Goal: Transaction & Acquisition: Purchase product/service

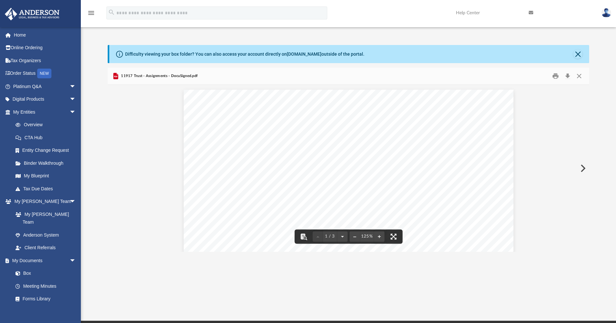
scroll to position [32, 0]
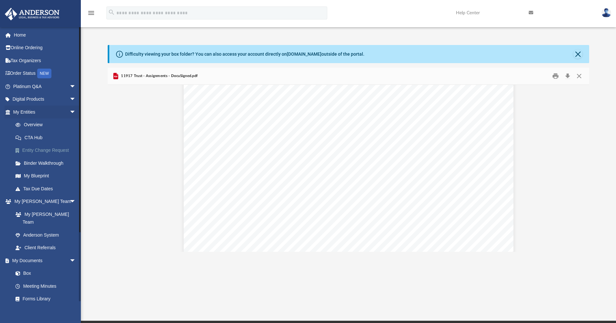
click at [43, 151] on link "Entity Change Request" at bounding box center [47, 150] width 77 height 13
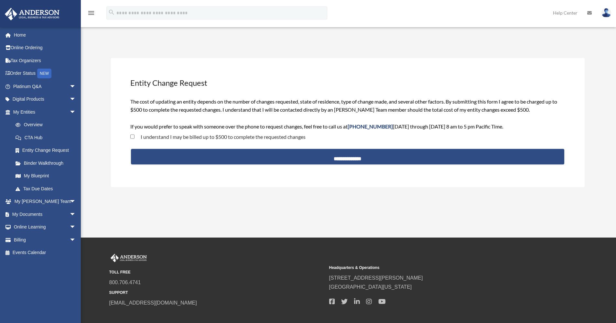
click at [228, 136] on label "I understand I may be billed up to $500 to complete the requested changes" at bounding box center [219, 136] width 171 height 5
click at [69, 239] on span "arrow_drop_down" at bounding box center [75, 239] width 13 height 13
click at [36, 253] on link "$ Open Invoices" at bounding box center [47, 252] width 77 height 13
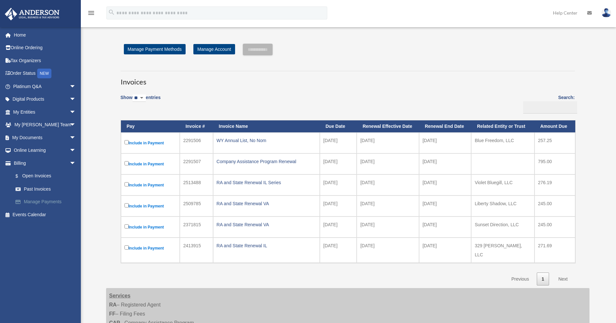
click at [49, 200] on link "Manage Payments" at bounding box center [47, 201] width 77 height 13
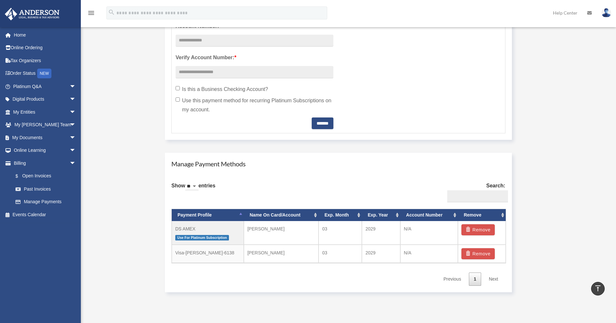
scroll to position [291, 0]
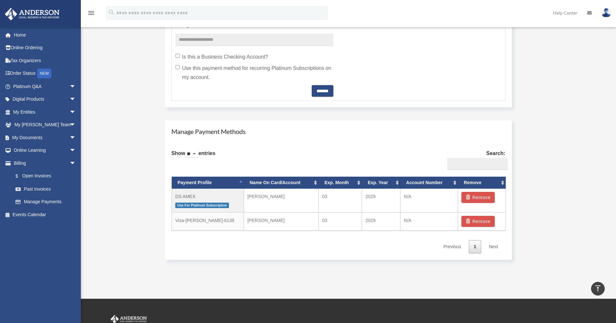
drag, startPoint x: 408, startPoint y: 167, endPoint x: 565, endPoint y: 164, distance: 157.1
click at [565, 164] on div "Manage Account View Invoices Add A Payment Method × REMINDER if you are updatin…" at bounding box center [347, 9] width 493 height 513
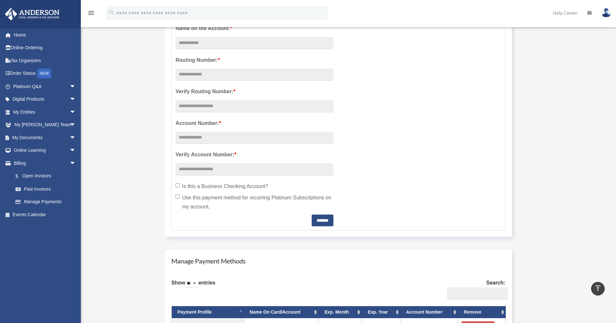
scroll to position [32, 0]
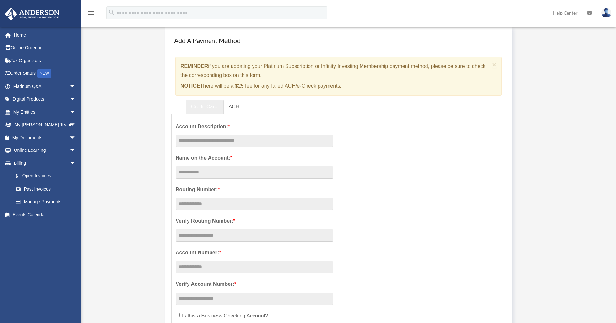
click at [205, 105] on link "Credit Card" at bounding box center [204, 107] width 37 height 15
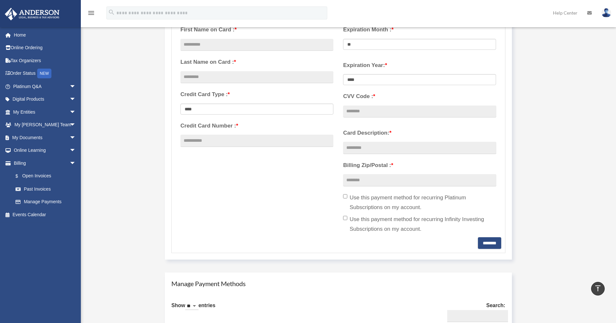
scroll to position [65, 0]
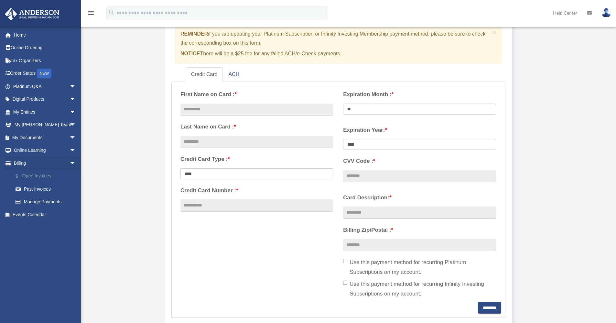
click at [45, 176] on link "$ Open Invoices" at bounding box center [47, 175] width 77 height 13
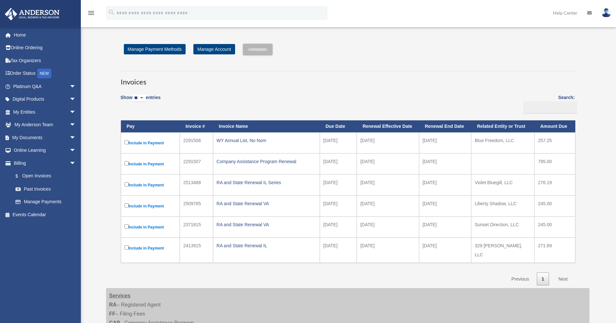
click at [151, 142] on label "Include in Payment" at bounding box center [150, 143] width 52 height 8
click at [267, 184] on div "RA and State Renewal IL Series" at bounding box center [267, 182] width 100 height 9
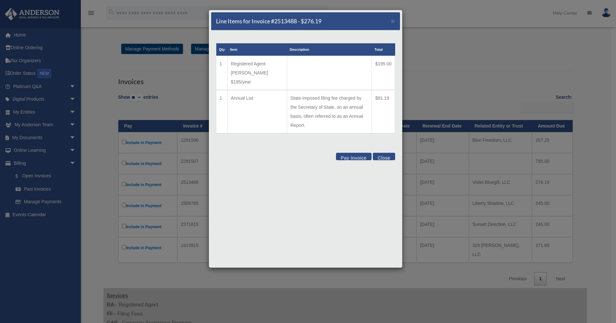
click at [386, 153] on button "Close" at bounding box center [384, 156] width 22 height 7
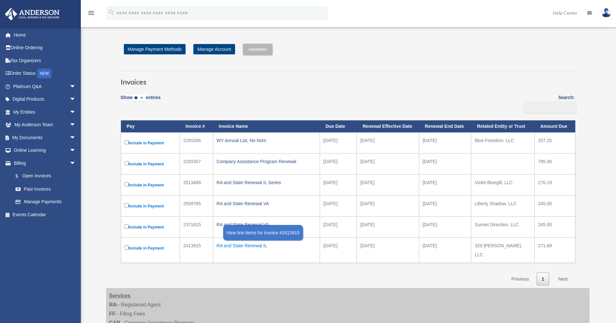
click at [257, 245] on div "RA and State Renewal IL" at bounding box center [267, 245] width 100 height 9
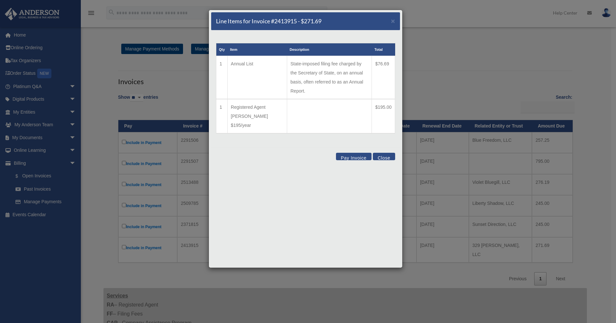
click at [380, 153] on button "Close" at bounding box center [384, 156] width 22 height 7
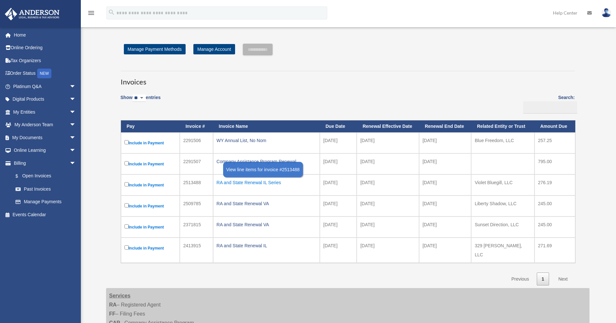
click at [272, 182] on div "RA and State Renewal IL Series" at bounding box center [267, 182] width 100 height 9
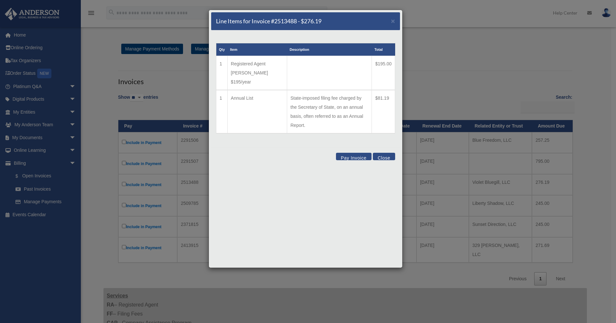
click at [385, 153] on button "Close" at bounding box center [384, 156] width 22 height 7
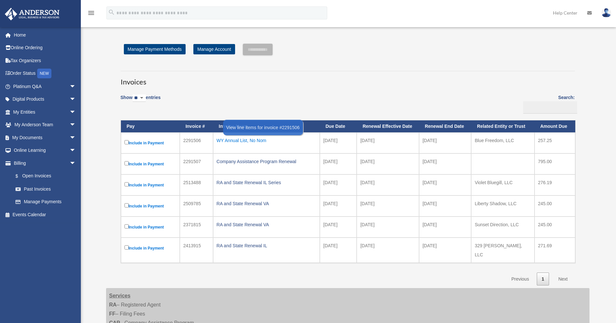
click at [245, 141] on div "WY Annual List, No Nom" at bounding box center [267, 140] width 100 height 9
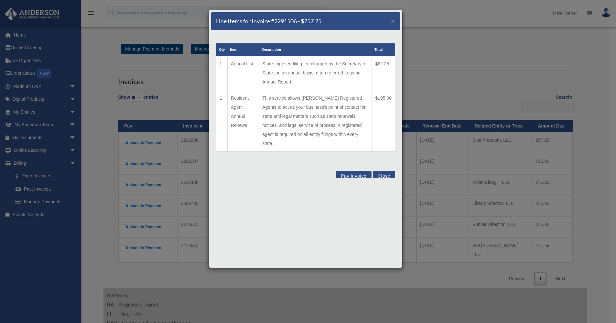
click at [382, 171] on button "Close" at bounding box center [384, 174] width 22 height 7
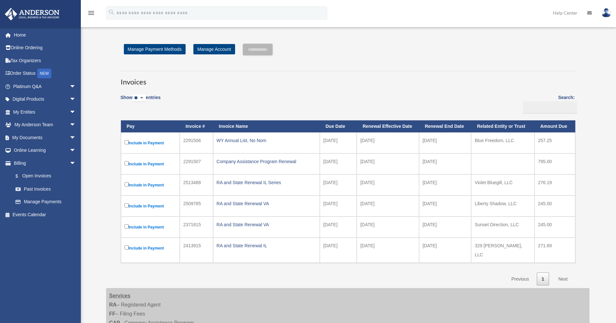
click at [382, 206] on td "2026-01-01" at bounding box center [388, 205] width 62 height 21
click at [256, 141] on div "WY Annual List, No Nom" at bounding box center [267, 140] width 100 height 9
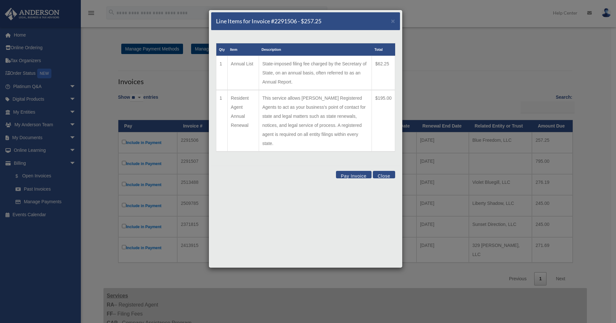
click at [379, 171] on button "Close" at bounding box center [384, 174] width 22 height 7
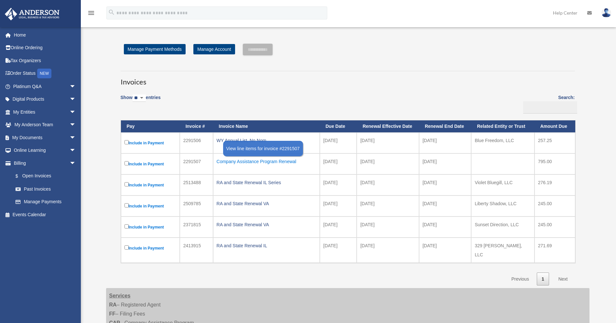
click at [285, 162] on div "Company Assistance Program Renewal" at bounding box center [267, 161] width 100 height 9
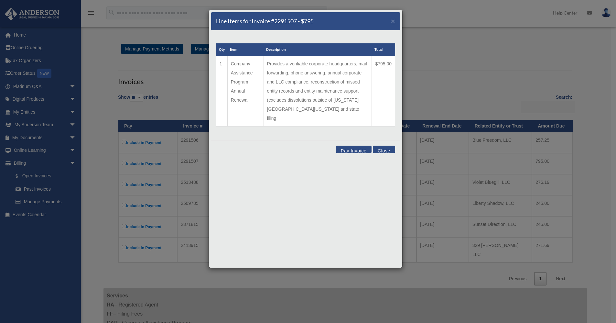
click at [382, 145] on button "Close" at bounding box center [384, 148] width 22 height 7
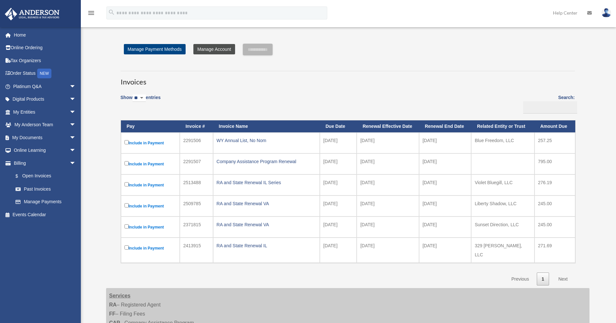
click at [214, 47] on link "Manage Account" at bounding box center [213, 49] width 41 height 10
click at [155, 50] on link "Manage Payment Methods" at bounding box center [155, 49] width 62 height 10
